Goal: Navigation & Orientation: Find specific page/section

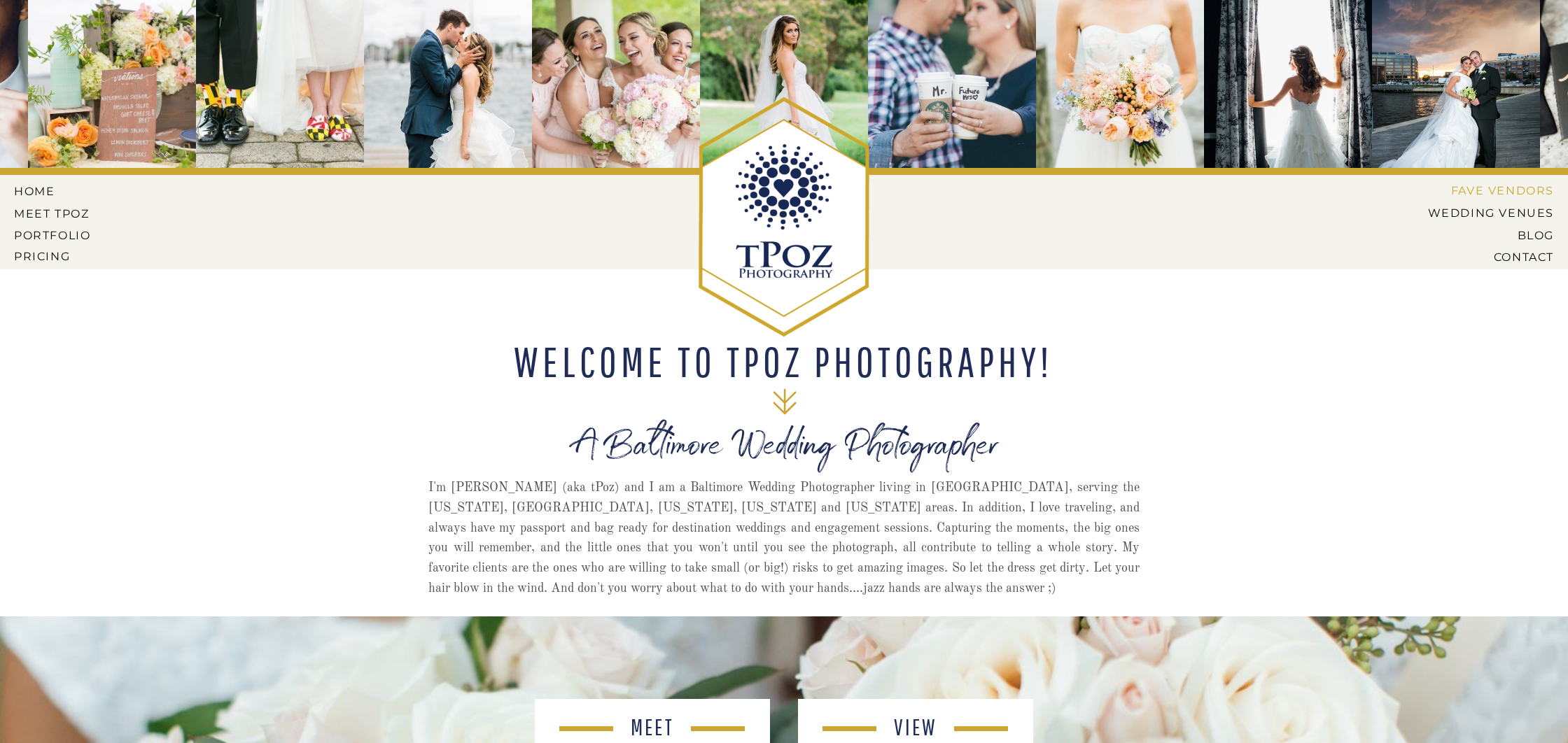
click at [1475, 187] on nav "Fave Vendors" at bounding box center [1497, 190] width 115 height 12
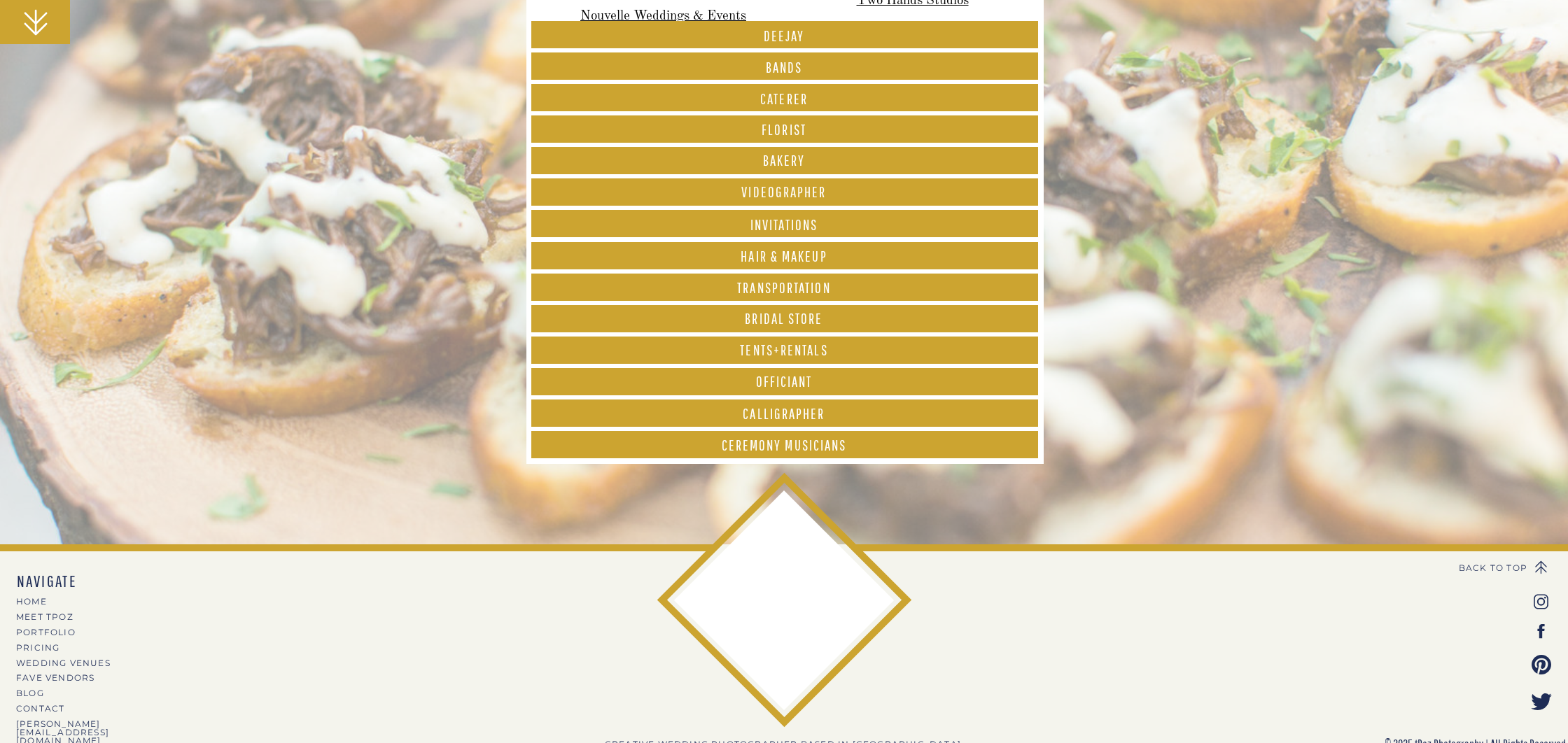
scroll to position [545, 0]
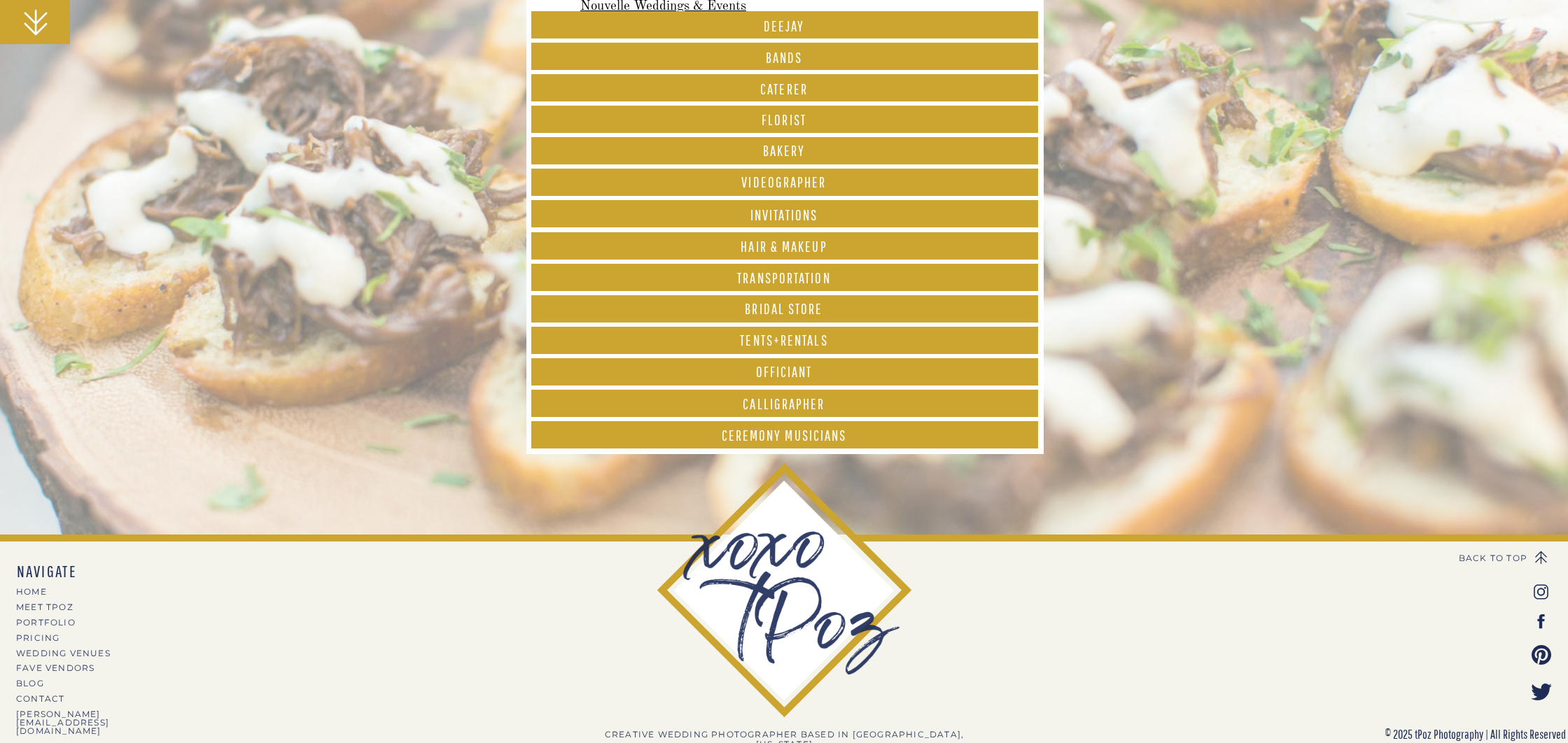
click at [777, 182] on font "Videographer" at bounding box center [784, 181] width 85 height 17
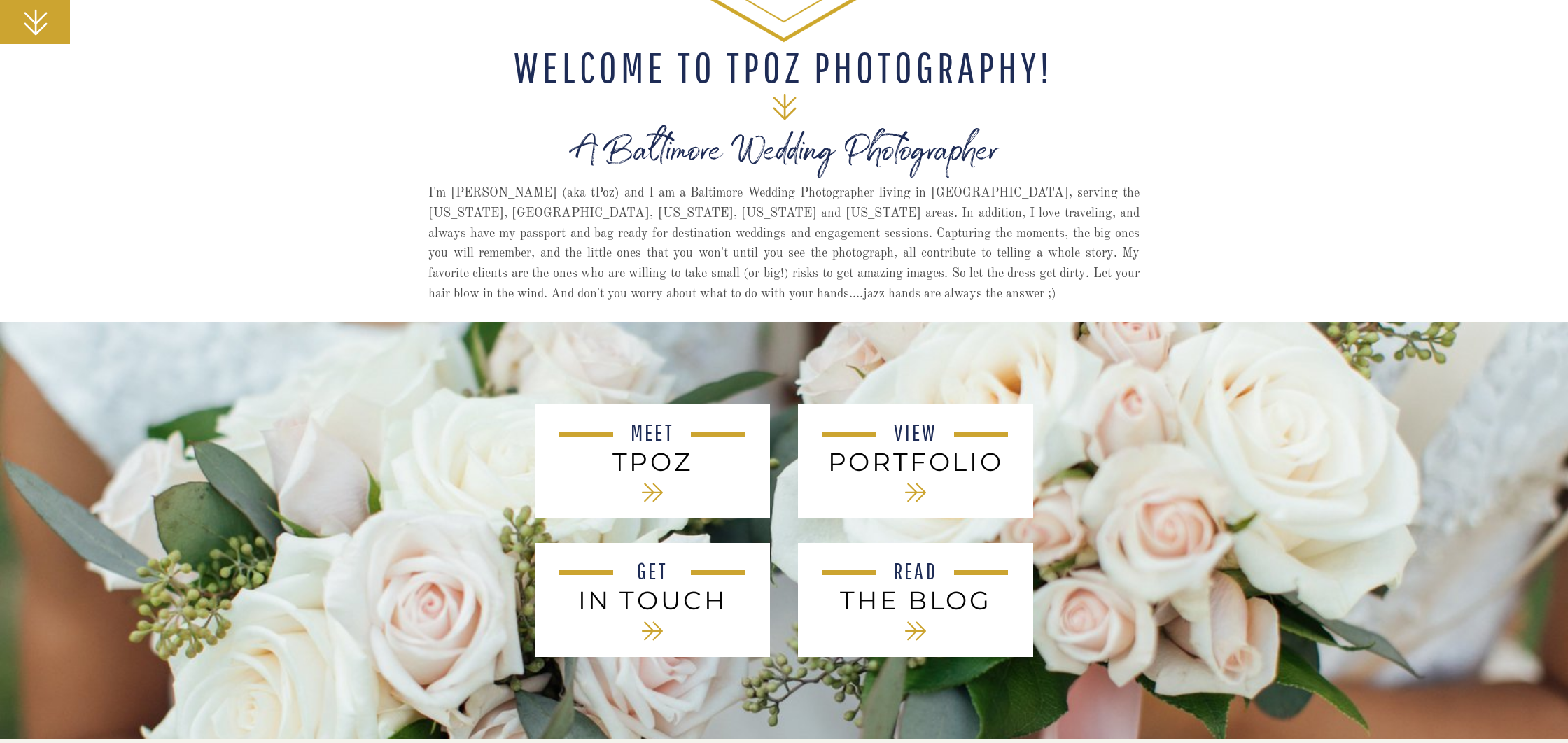
scroll to position [295, 0]
click at [656, 464] on h3 "tPoz" at bounding box center [653, 461] width 189 height 28
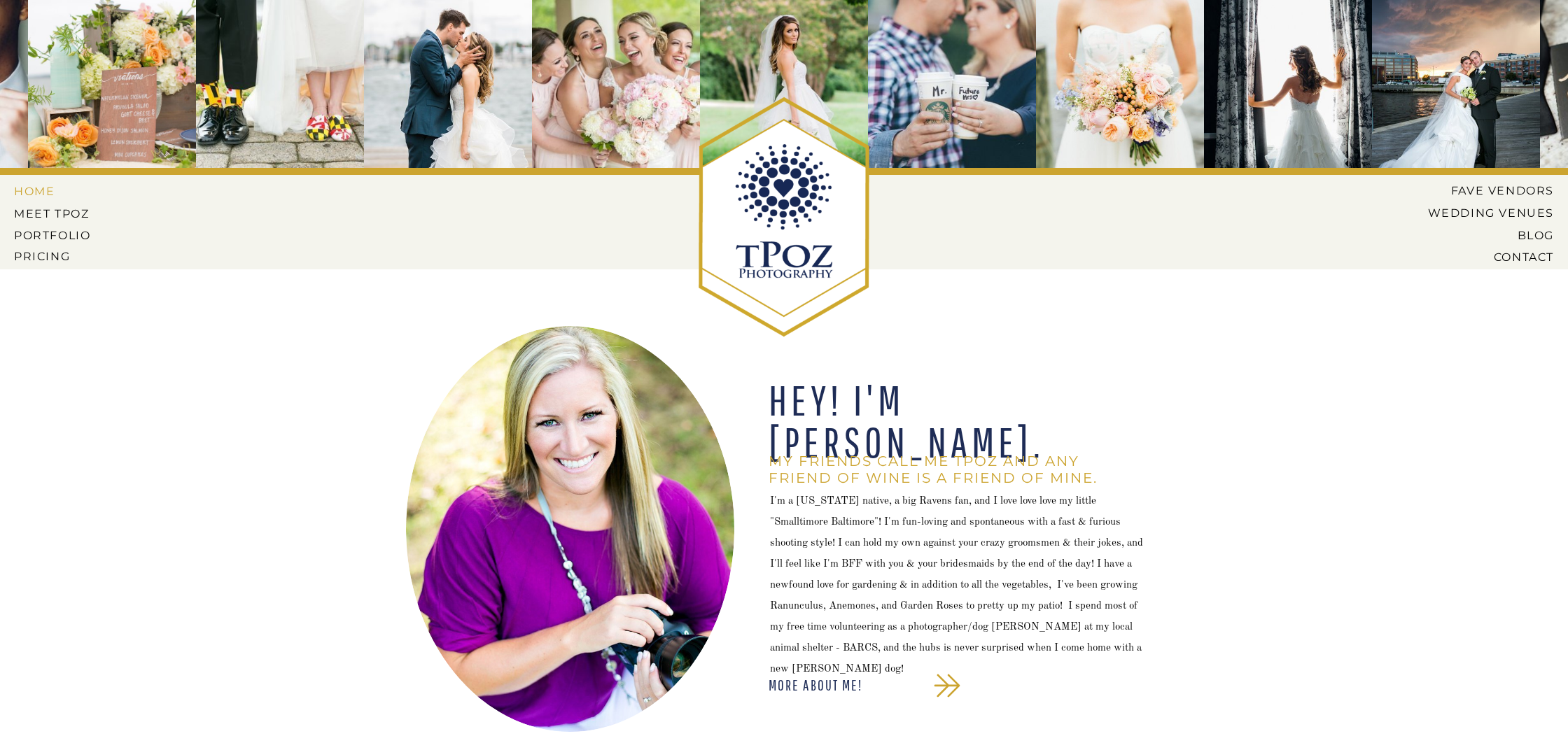
click at [28, 188] on nav "HOME" at bounding box center [45, 191] width 63 height 12
